Goal: Transaction & Acquisition: Register for event/course

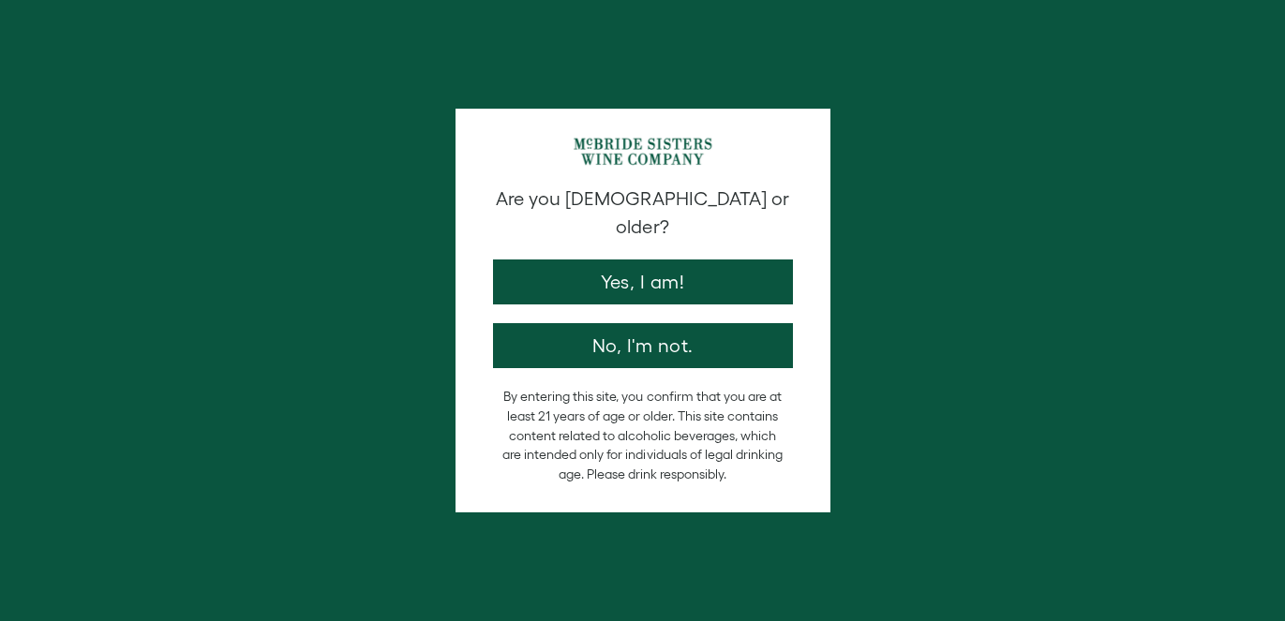
click at [690, 260] on button "Yes, I am!" at bounding box center [643, 282] width 300 height 45
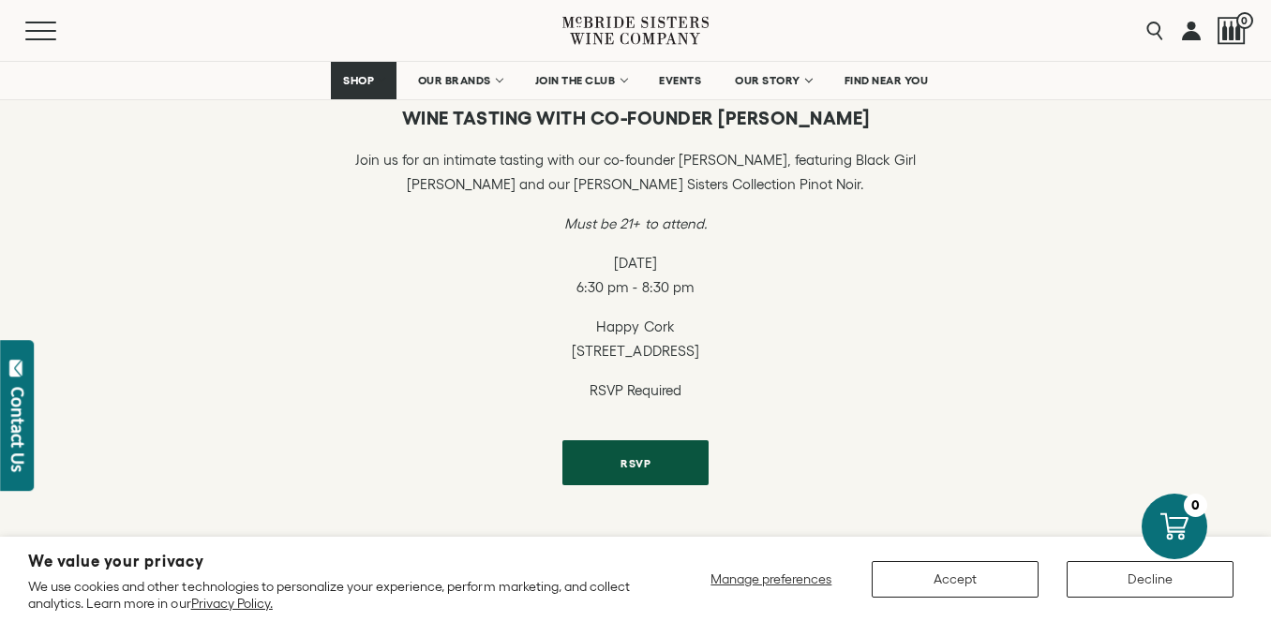
scroll to position [1014, 0]
click at [628, 456] on span "RSVP" at bounding box center [636, 458] width 96 height 37
